Goal: Information Seeking & Learning: Check status

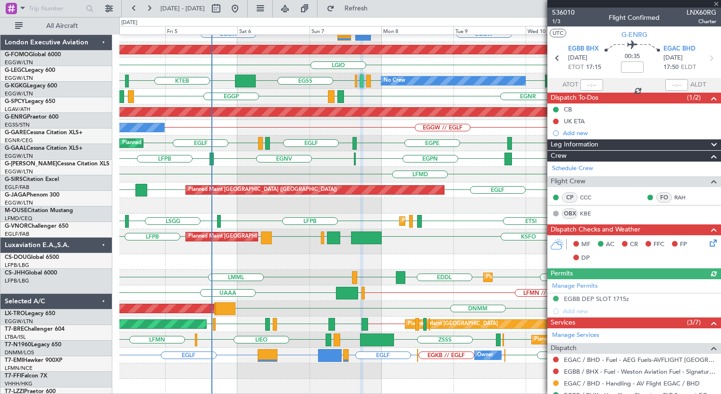
scroll to position [286, 0]
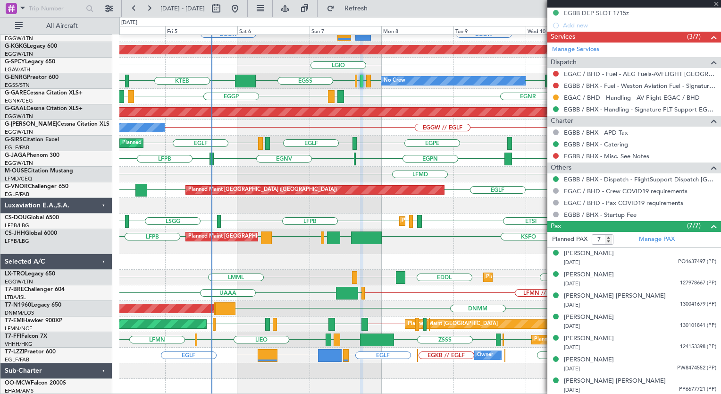
click at [375, 122] on div "EGGW // EGLF Owner" at bounding box center [419, 128] width 601 height 16
click at [370, 283] on div "EGGW EGPD or EGGW EGGW // EGWU EGWU or KTEB EGPD or KTEB KTEB // EGGW LCLK [GEO…" at bounding box center [419, 194] width 601 height 399
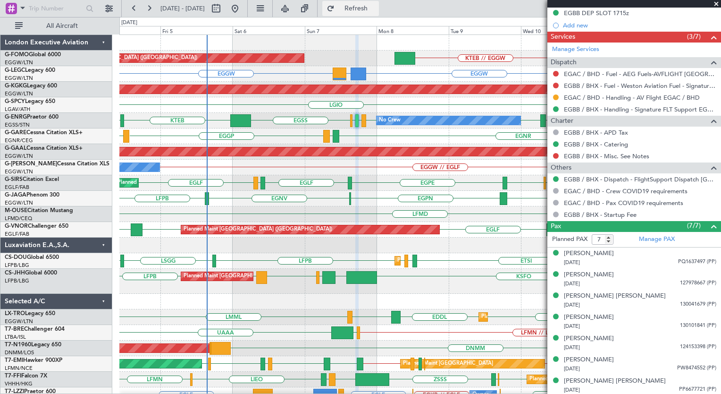
click at [376, 5] on span "Refresh" at bounding box center [356, 8] width 40 height 7
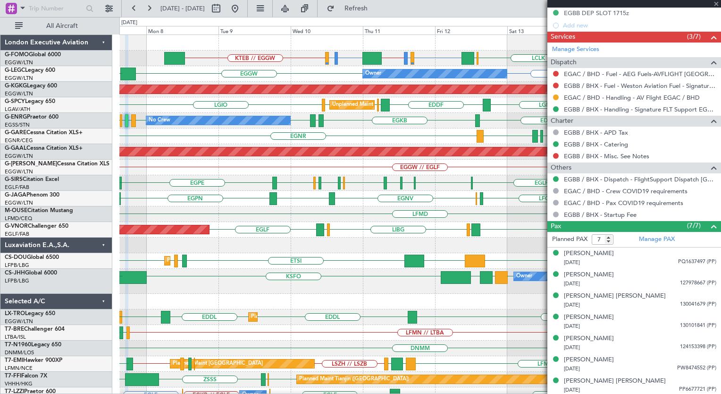
click at [243, 275] on div "Owner KSFO LFPB LLBG [GEOGRAPHIC_DATA] Planned Maint [GEOGRAPHIC_DATA] ([GEOGRA…" at bounding box center [419, 281] width 601 height 25
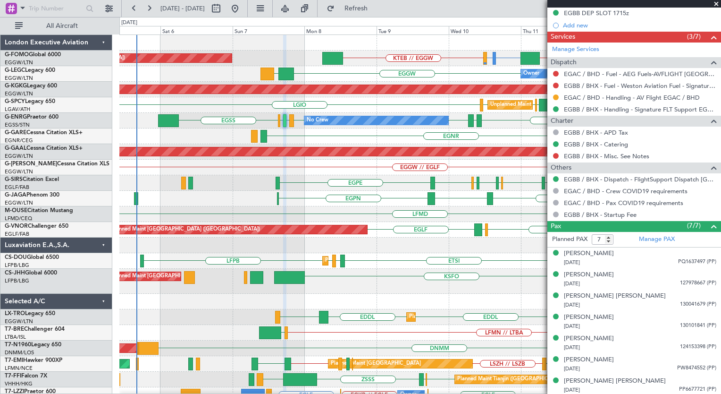
click at [412, 148] on div "EGGW EGPD or EGGW EGGW // EGWU EGWU or KTEB EGPD or KTEB KTEB // EGGW LCLK [GEO…" at bounding box center [419, 234] width 601 height 399
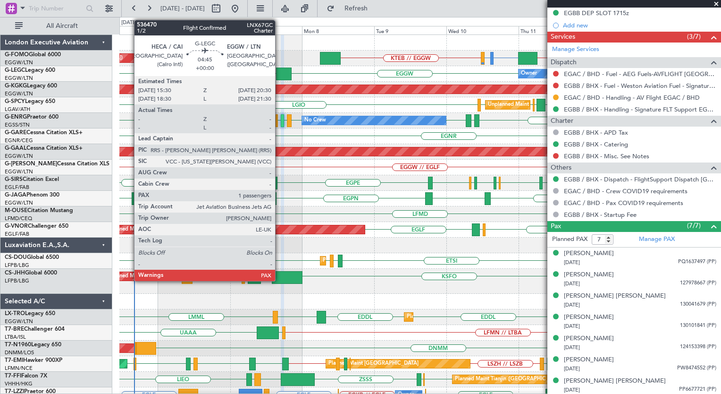
click at [279, 78] on div at bounding box center [283, 73] width 15 height 13
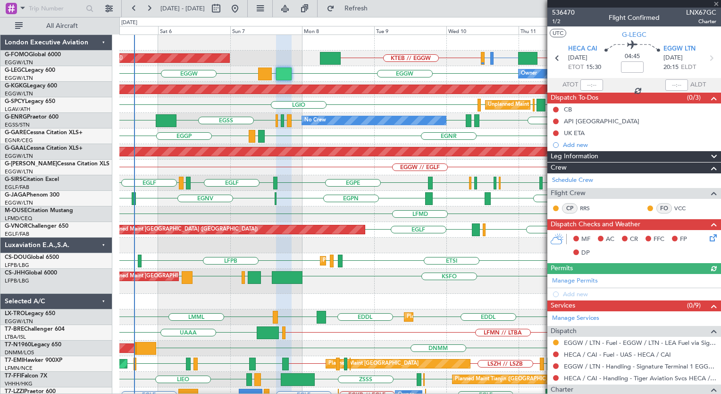
scroll to position [120, 0]
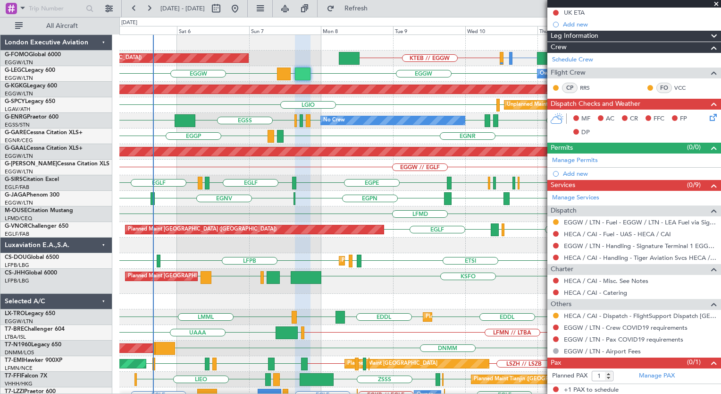
click at [395, 207] on div "EGGW EGPD or EGGW EGGW // EGWU EGWU or KTEB EGPD or KTEB KTEB // EGGW LCLK [GEO…" at bounding box center [419, 234] width 601 height 399
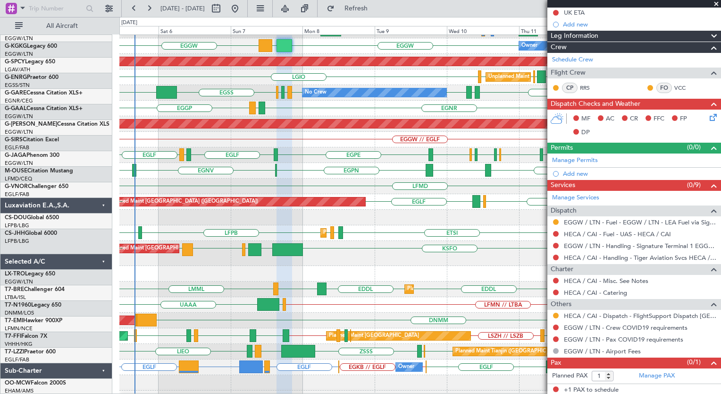
scroll to position [0, 0]
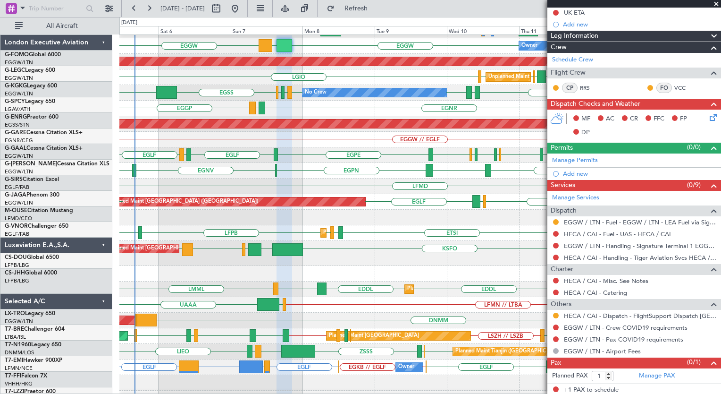
click at [387, 339] on div "Planned Maint [GEOGRAPHIC_DATA] ([GEOGRAPHIC_DATA]) EGGW EGPD or EGGW EGGW // E…" at bounding box center [419, 206] width 601 height 399
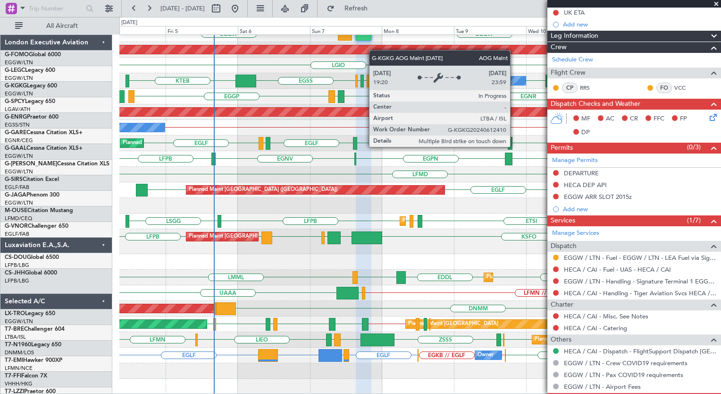
scroll to position [40, 0]
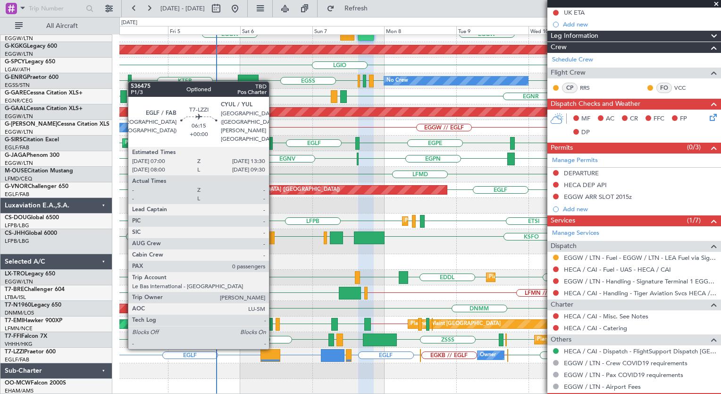
click at [273, 356] on div at bounding box center [271, 355] width 20 height 13
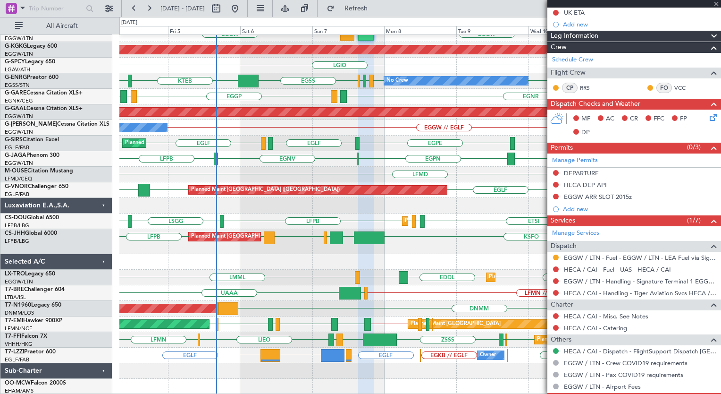
type input "0"
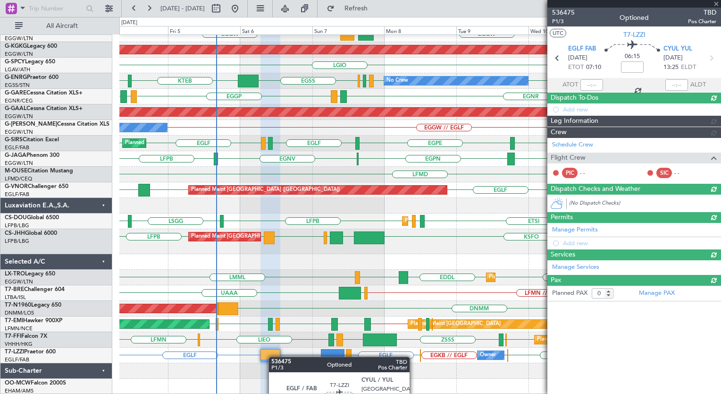
scroll to position [0, 0]
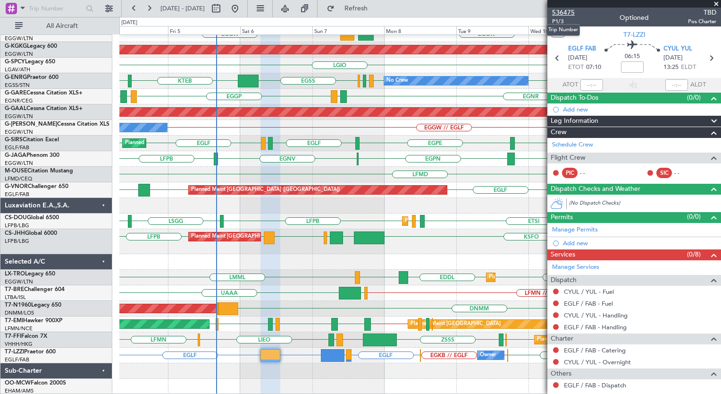
click at [562, 13] on span "536475" at bounding box center [563, 13] width 23 height 10
click at [715, 1] on span at bounding box center [716, 4] width 9 height 8
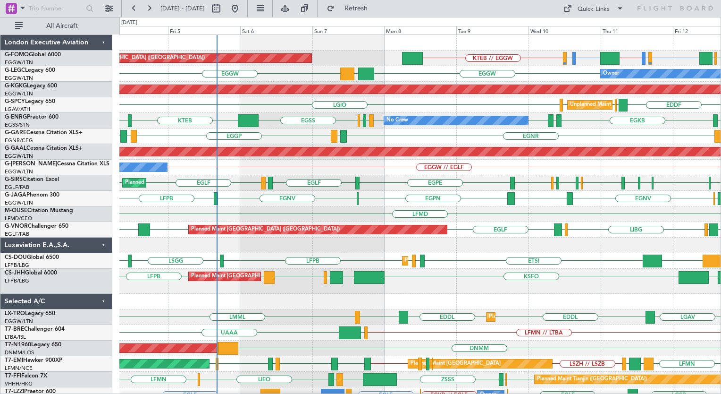
click at [281, 177] on div "EGLF EGGP [GEOGRAPHIC_DATA] [GEOGRAPHIC_DATA] [GEOGRAPHIC_DATA] [GEOGRAPHIC_DAT…" at bounding box center [419, 183] width 601 height 16
click at [364, 11] on button "Refresh" at bounding box center [350, 8] width 57 height 15
